Goal: Navigation & Orientation: Find specific page/section

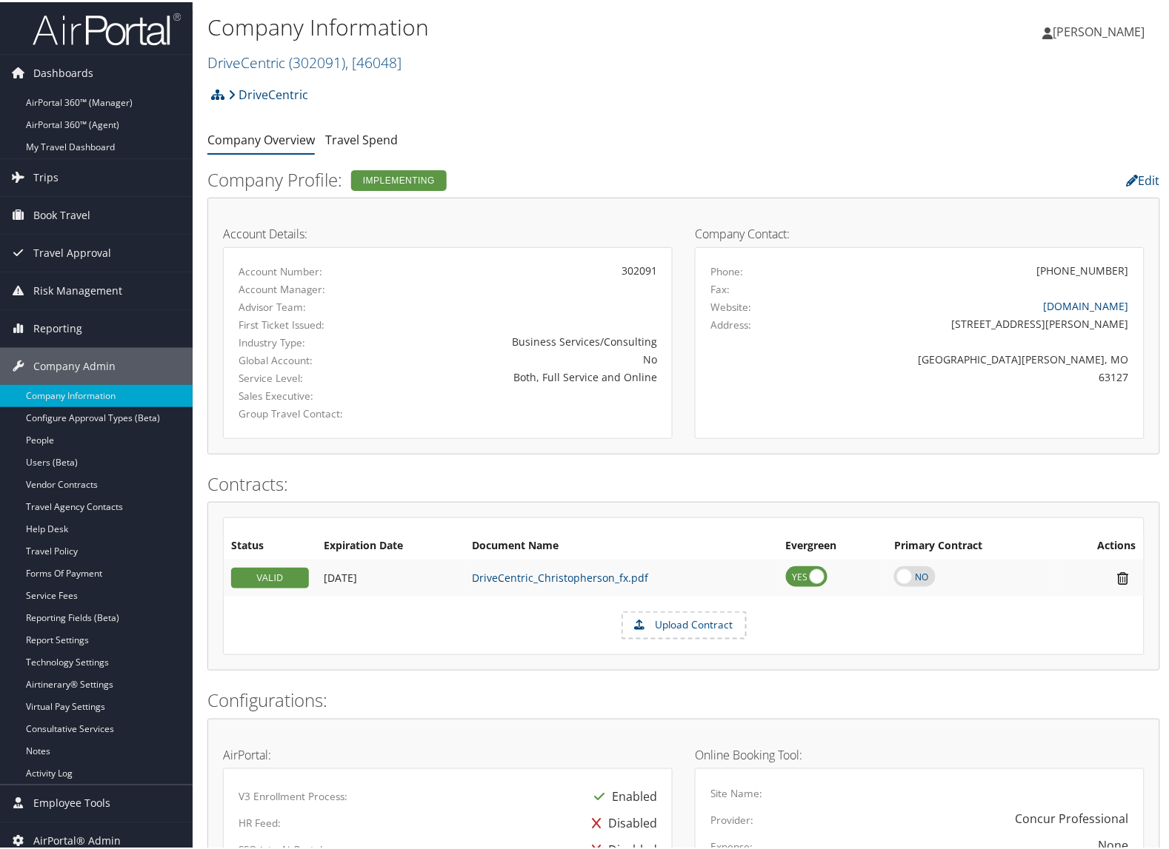
click at [286, 53] on link "DriveCentric ( 302091 ) , [ 46048 ]" at bounding box center [304, 60] width 194 height 20
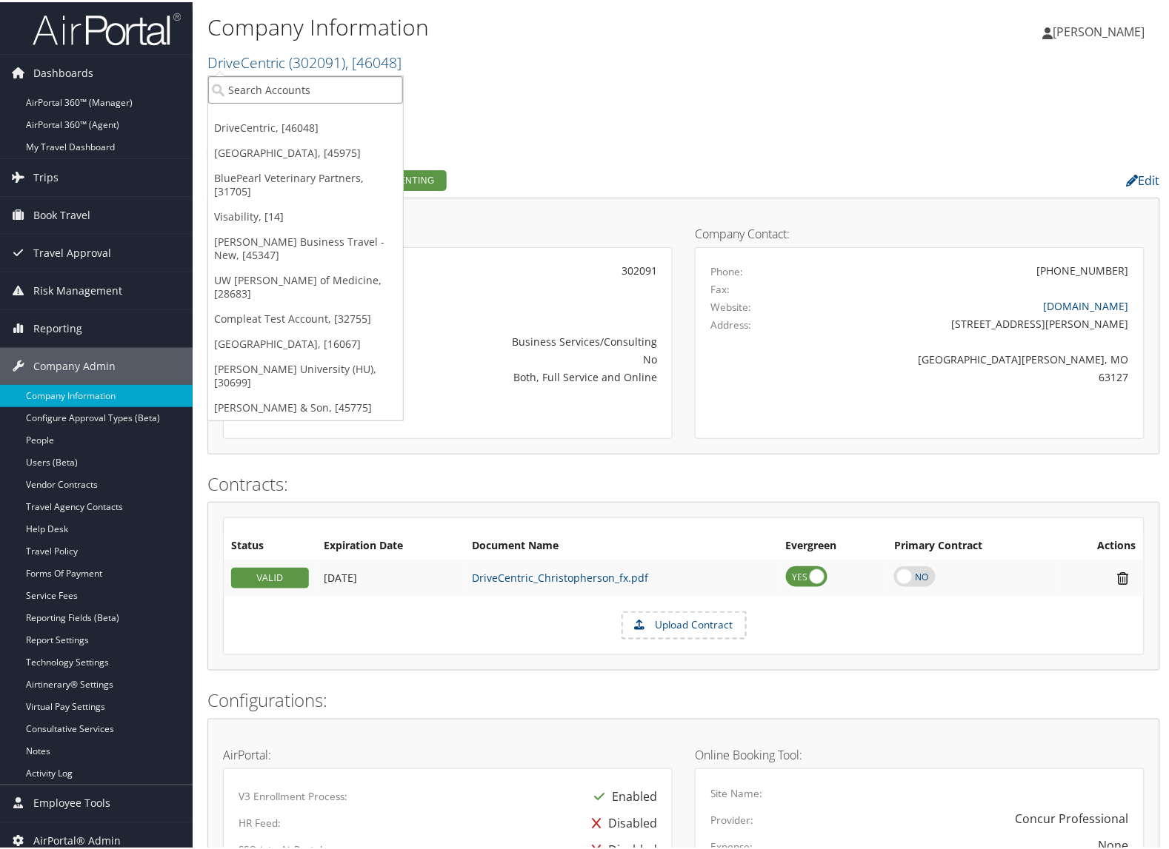
click at [271, 83] on input "search" at bounding box center [305, 87] width 195 height 27
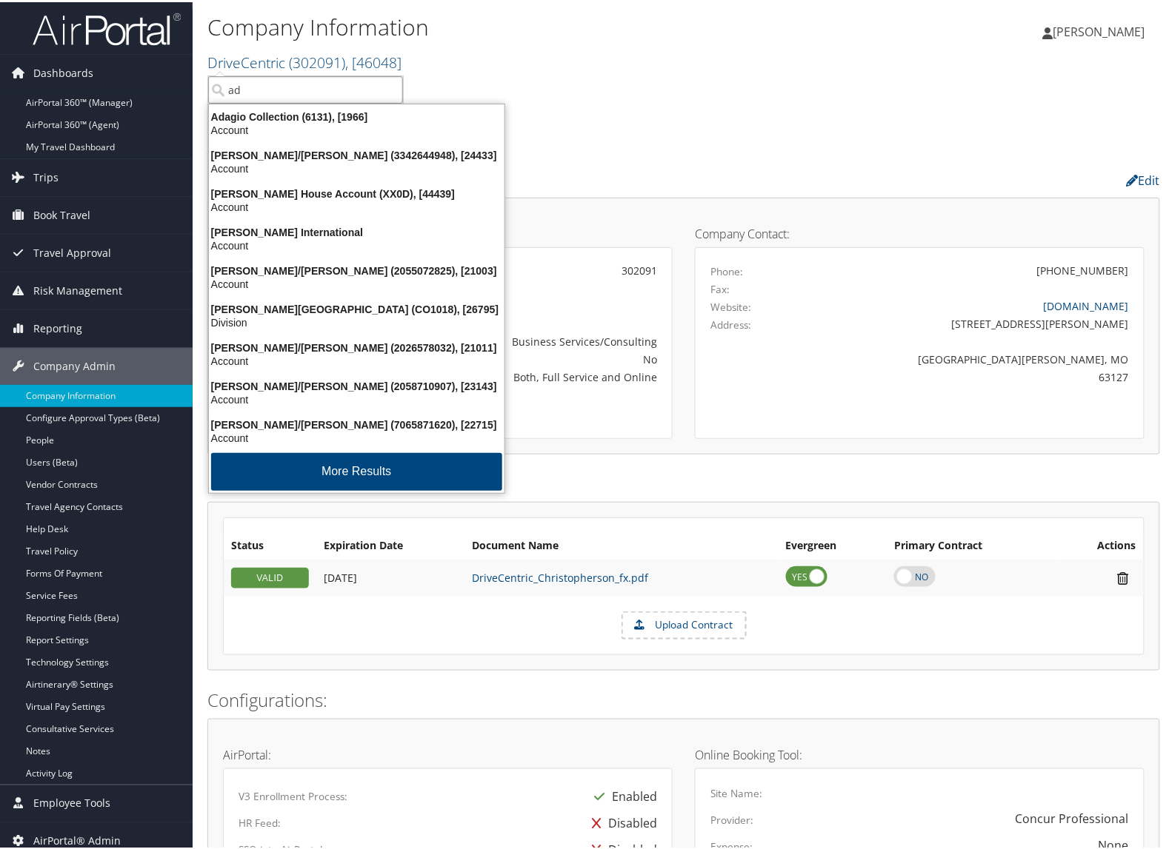
type input "a"
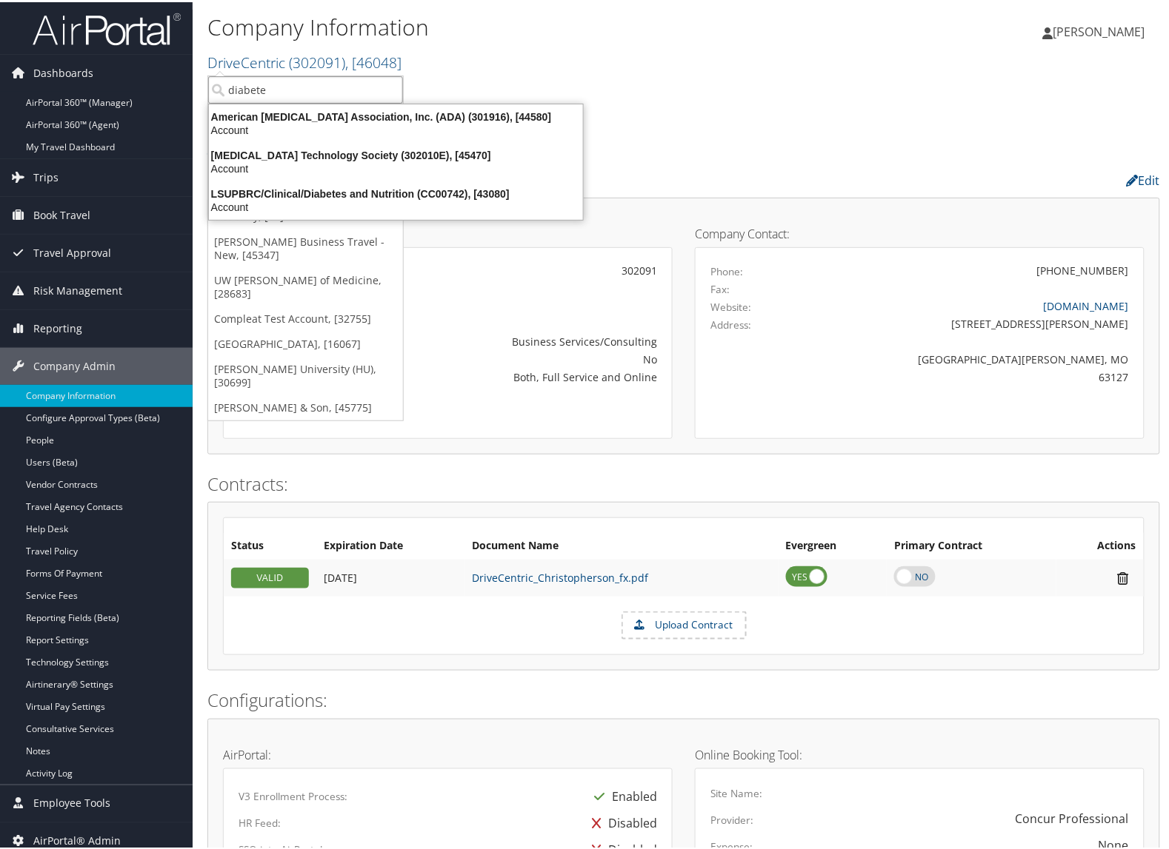
type input "diabetes"
click at [293, 108] on div "American Diabetes Association, Inc. (ADA) (301916), [44580]" at bounding box center [396, 114] width 392 height 13
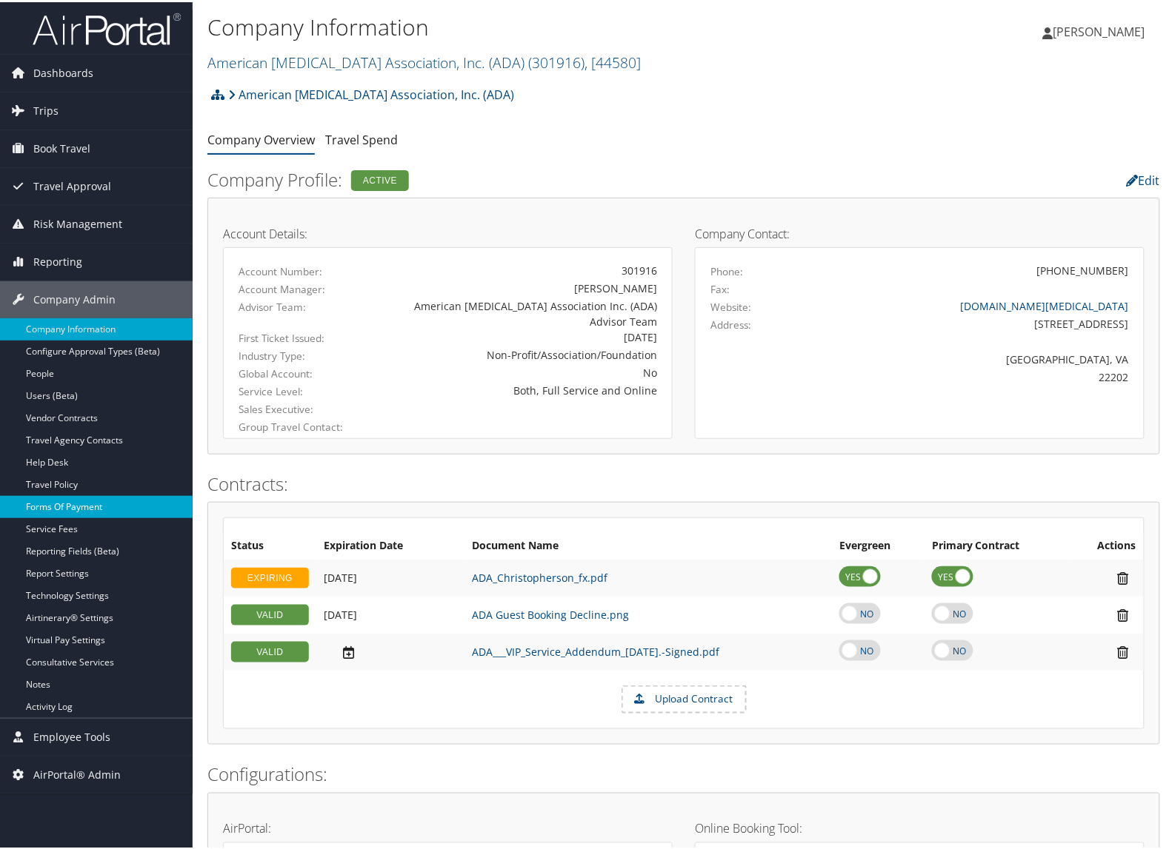
click at [69, 504] on link "Forms Of Payment" at bounding box center [96, 505] width 193 height 22
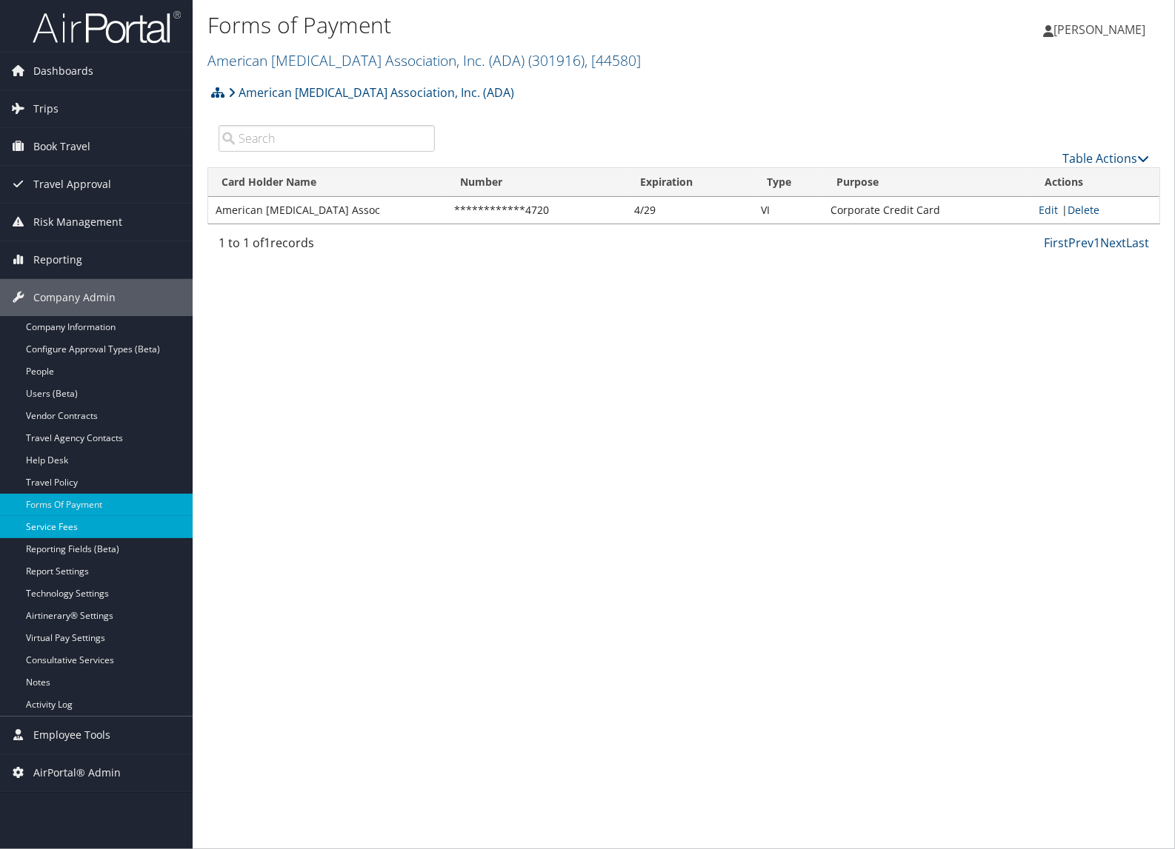
click at [65, 527] on link "Service Fees" at bounding box center [96, 527] width 193 height 22
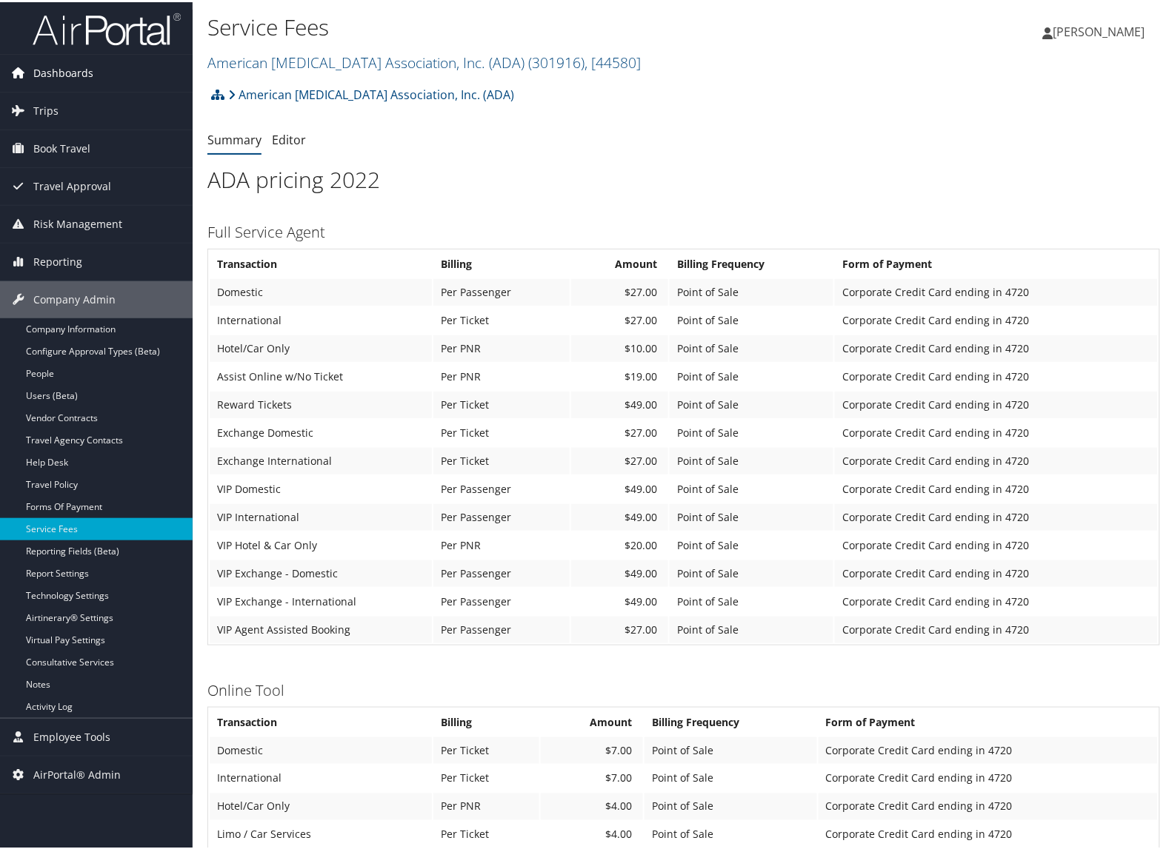
click at [93, 67] on link "Dashboards" at bounding box center [96, 71] width 193 height 37
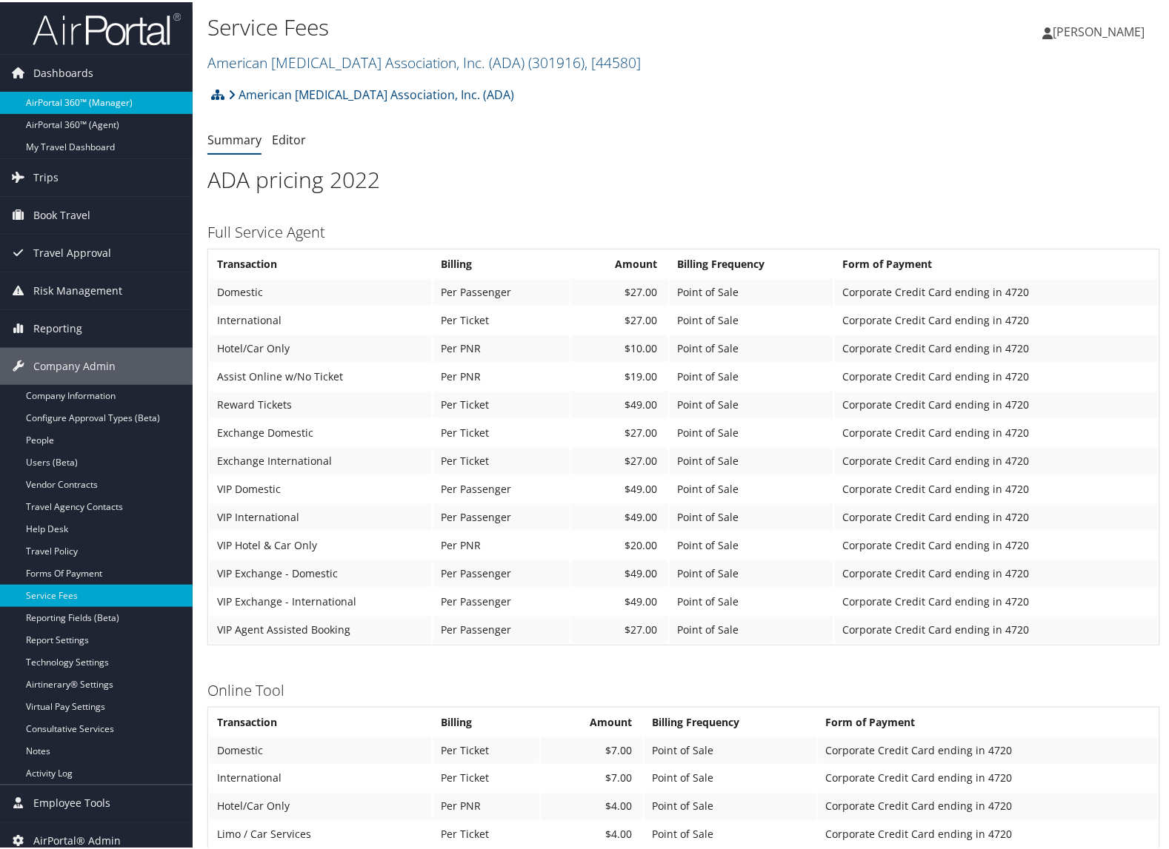
click at [84, 96] on link "AirPortal 360™ (Manager)" at bounding box center [96, 101] width 193 height 22
